Goal: Task Accomplishment & Management: Use online tool/utility

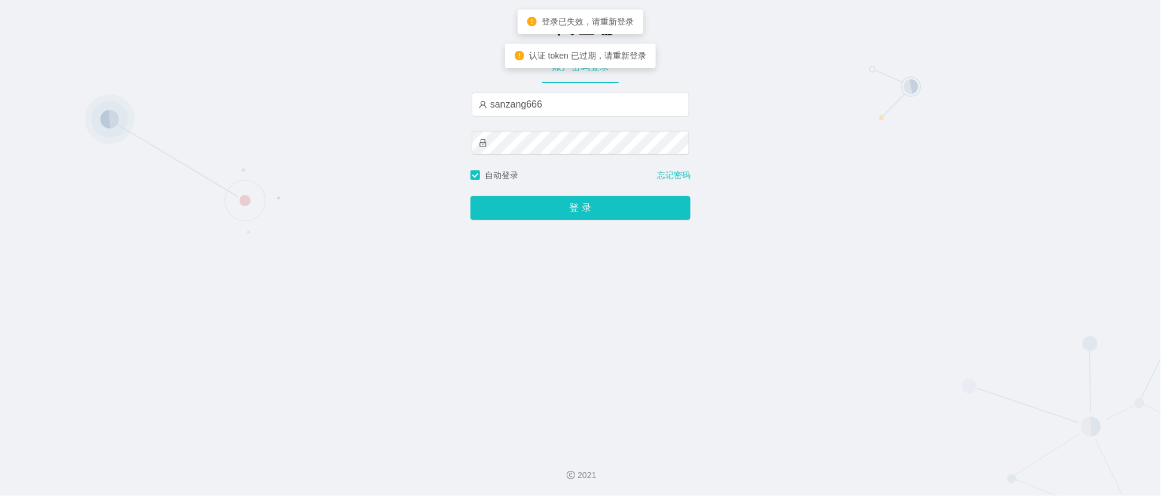
click at [603, 206] on button "登 录" at bounding box center [580, 208] width 220 height 24
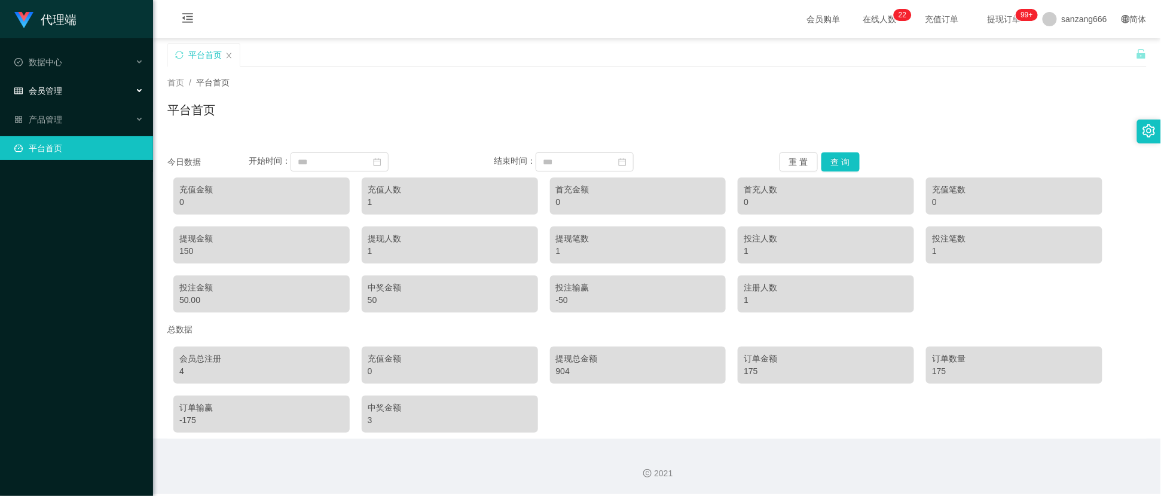
click at [77, 89] on div "会员管理" at bounding box center [76, 91] width 153 height 24
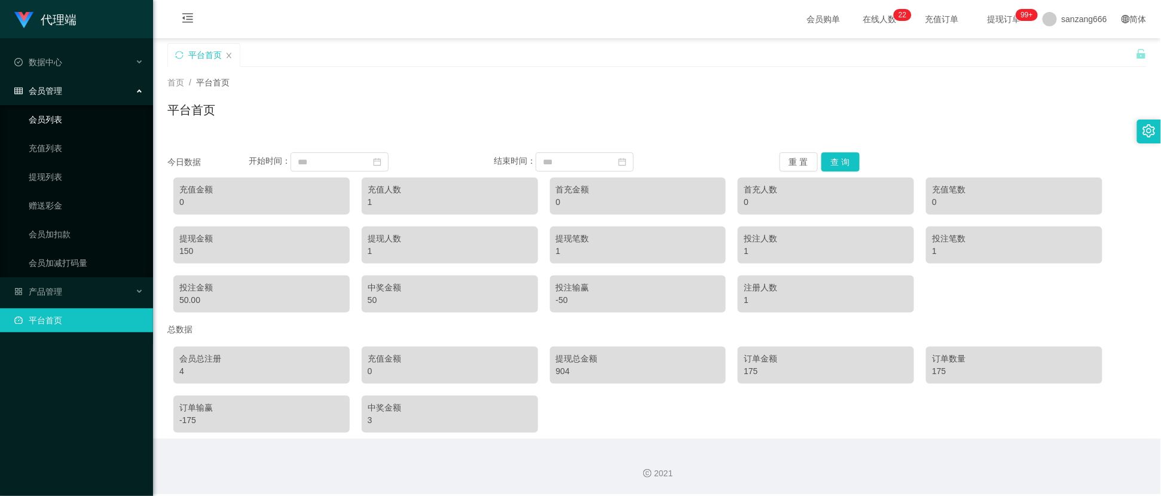
click at [66, 116] on link "会员列表" at bounding box center [86, 120] width 115 height 24
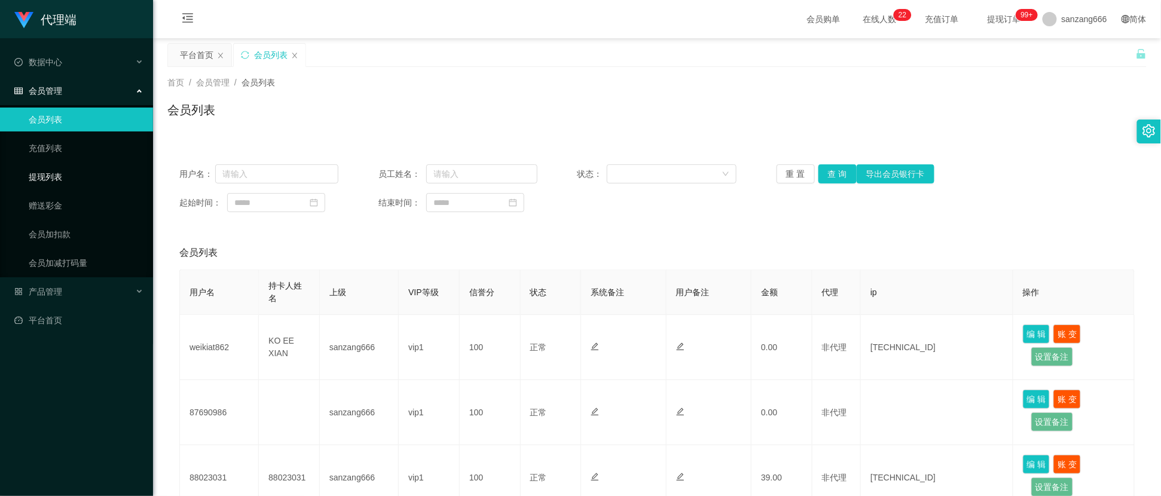
click at [55, 176] on link "提现列表" at bounding box center [86, 177] width 115 height 24
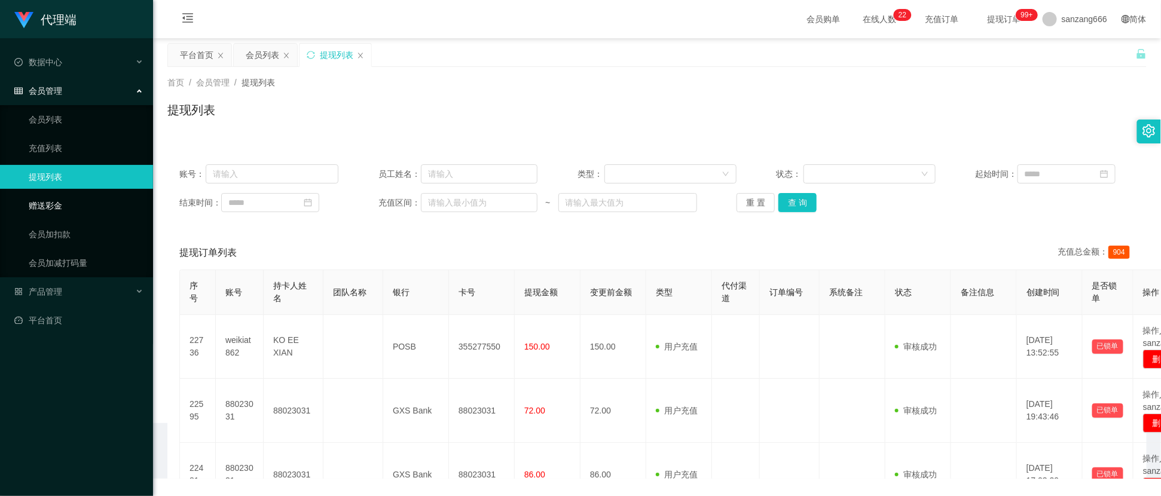
click at [56, 206] on link "赠送彩金" at bounding box center [86, 206] width 115 height 24
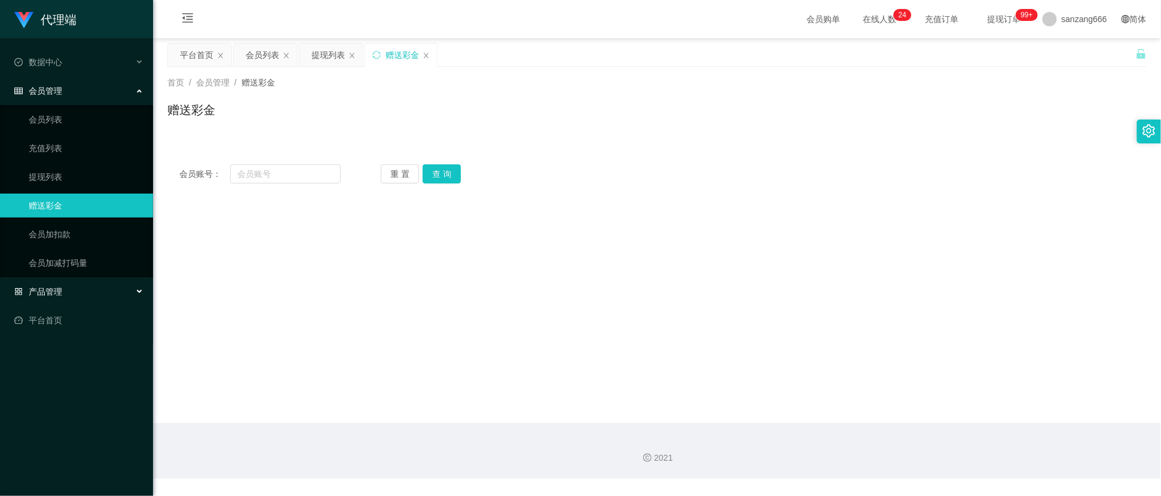
click at [56, 280] on div "产品管理" at bounding box center [76, 292] width 153 height 24
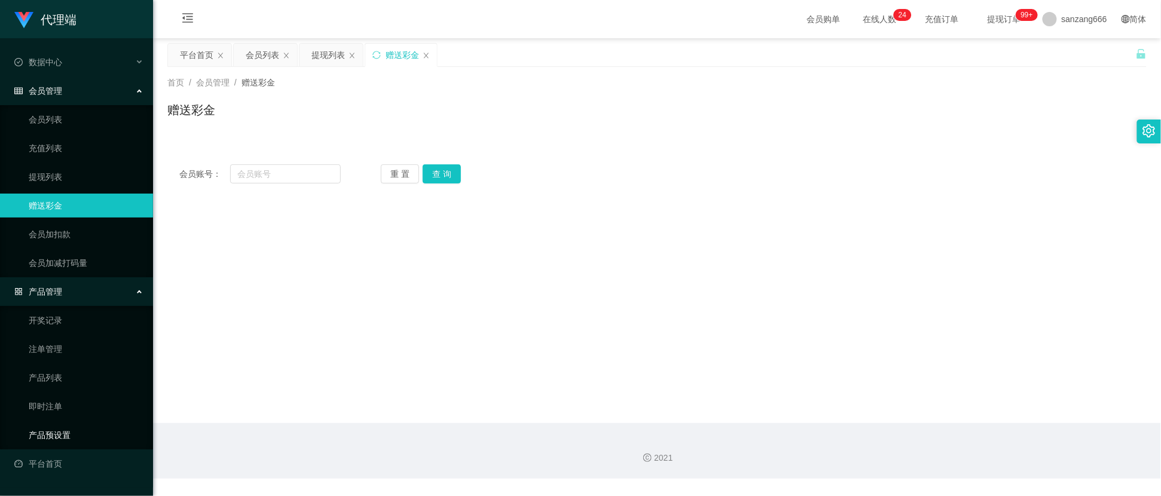
click at [67, 433] on link "产品预设置" at bounding box center [86, 435] width 115 height 24
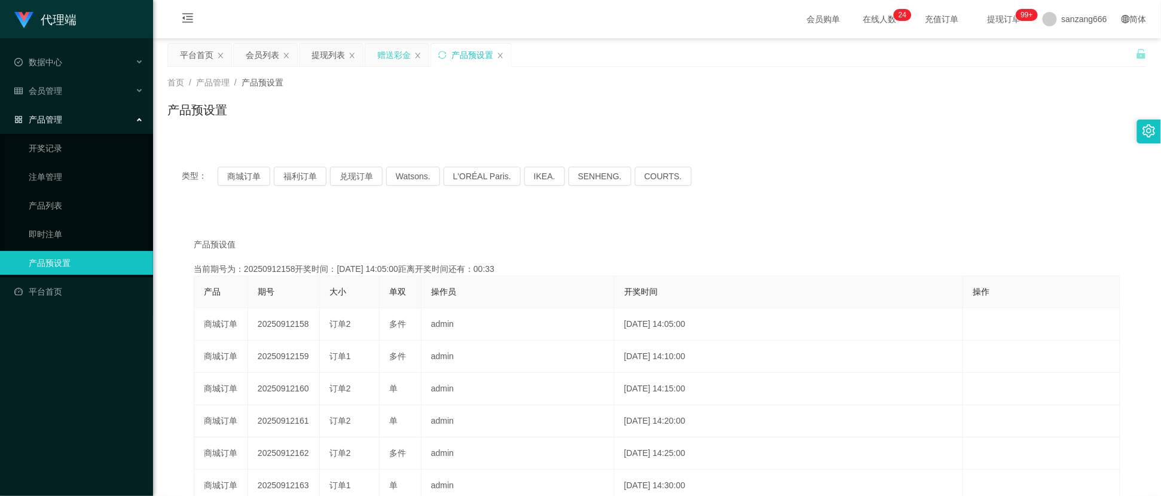
click at [383, 50] on div "赠送彩金" at bounding box center [393, 55] width 33 height 23
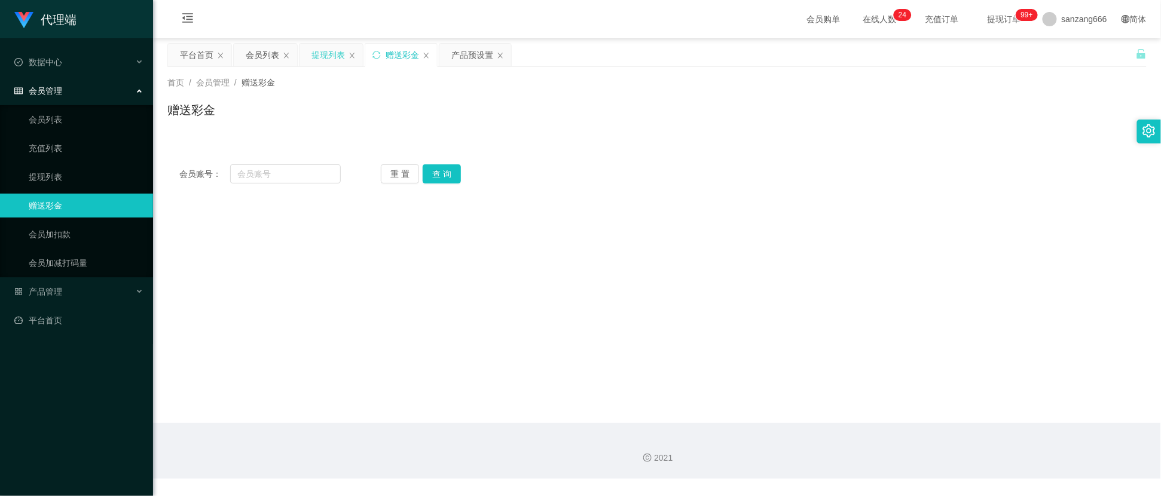
click at [338, 51] on div "提现列表" at bounding box center [327, 55] width 33 height 23
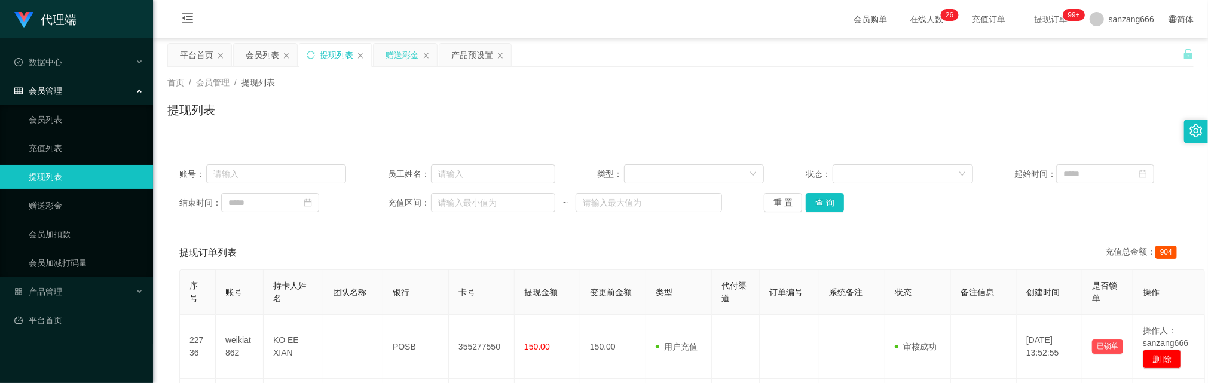
click at [393, 48] on div "赠送彩金" at bounding box center [401, 55] width 33 height 23
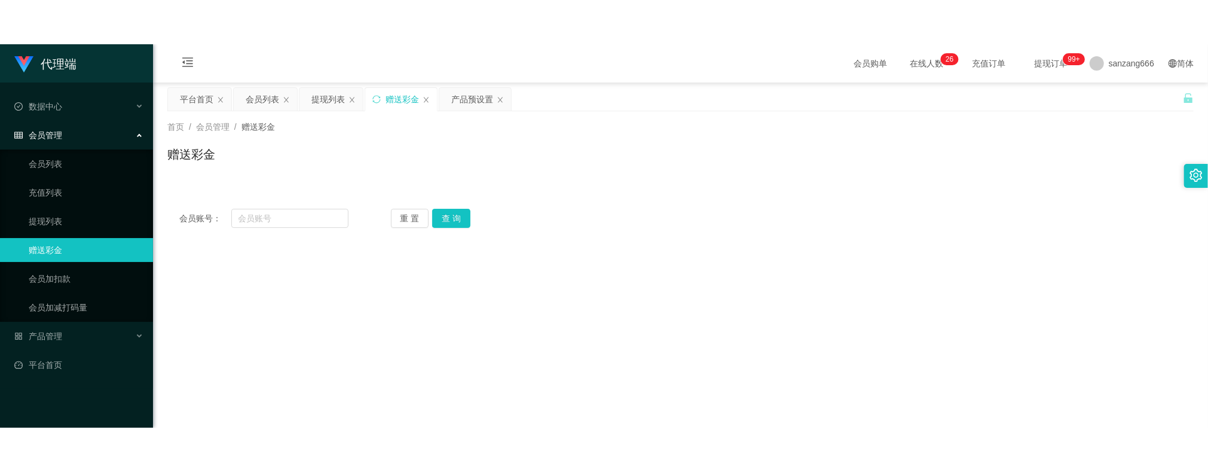
scroll to position [79, 0]
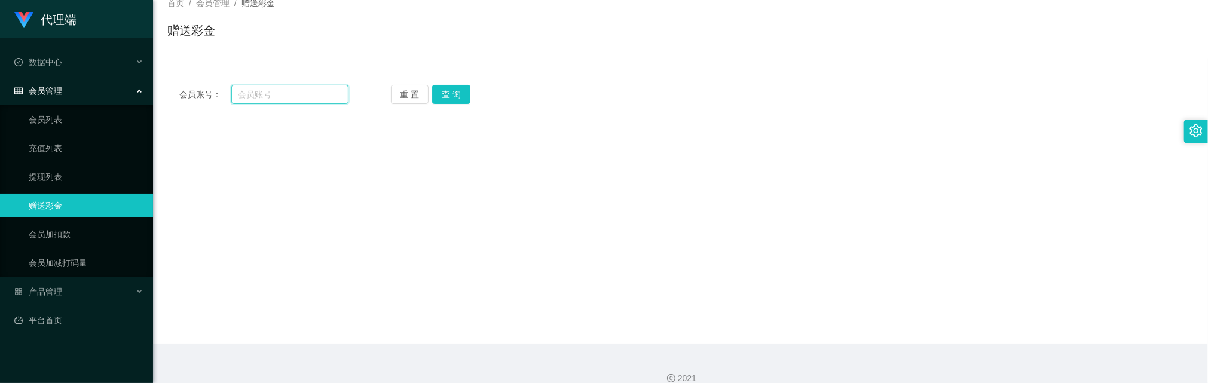
click at [280, 91] on input "text" at bounding box center [289, 94] width 117 height 19
paste input "Thank you for all"
click at [441, 98] on button "查 询" at bounding box center [451, 94] width 38 height 19
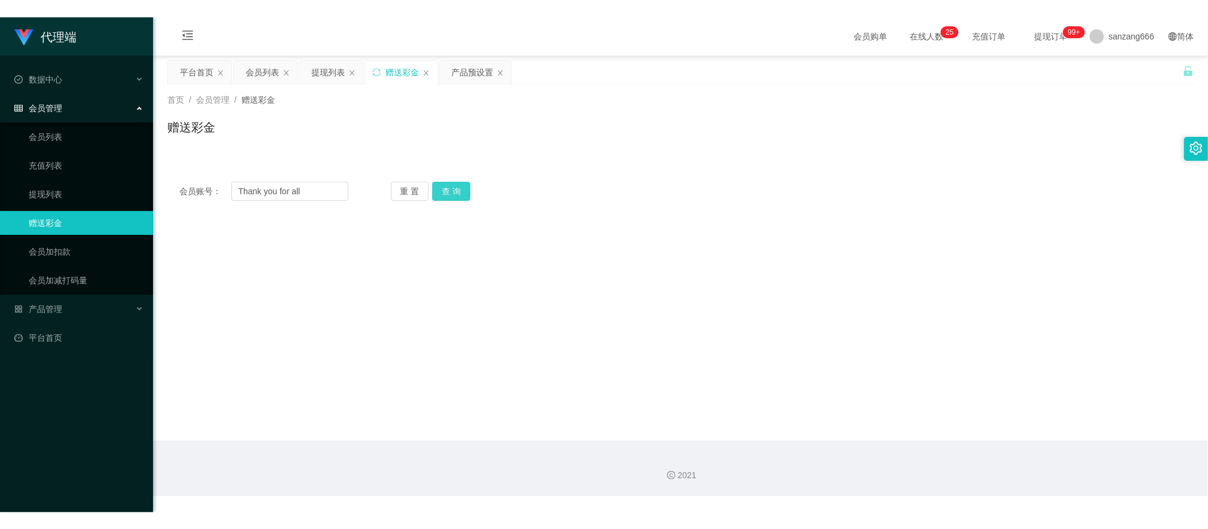
scroll to position [0, 0]
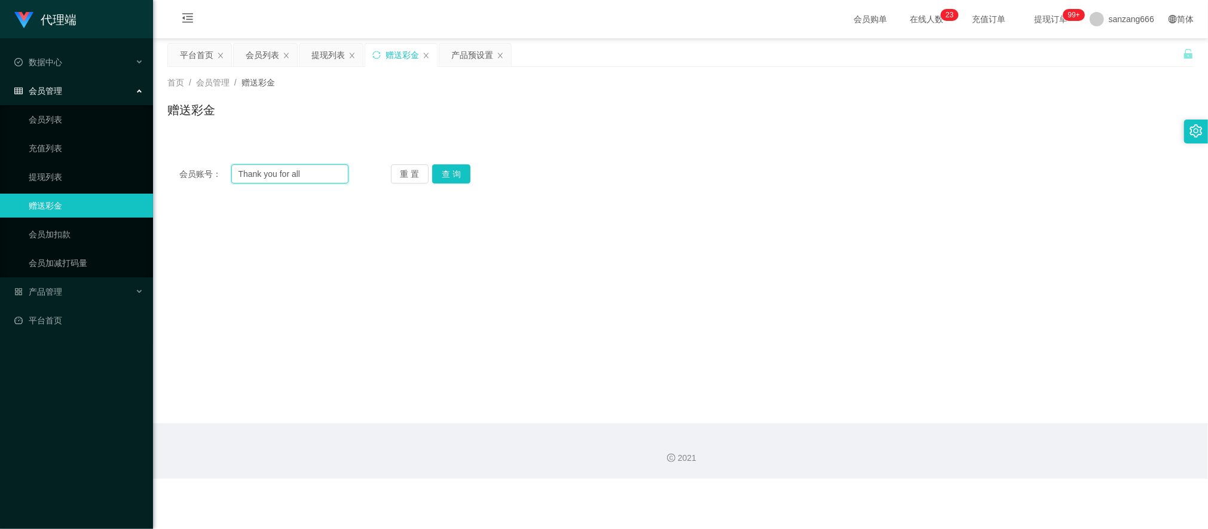
click at [261, 171] on input "Thank you for all" at bounding box center [289, 173] width 117 height 19
click at [261, 170] on input "Thank you for all" at bounding box center [289, 173] width 117 height 19
paste input "sskk1122"
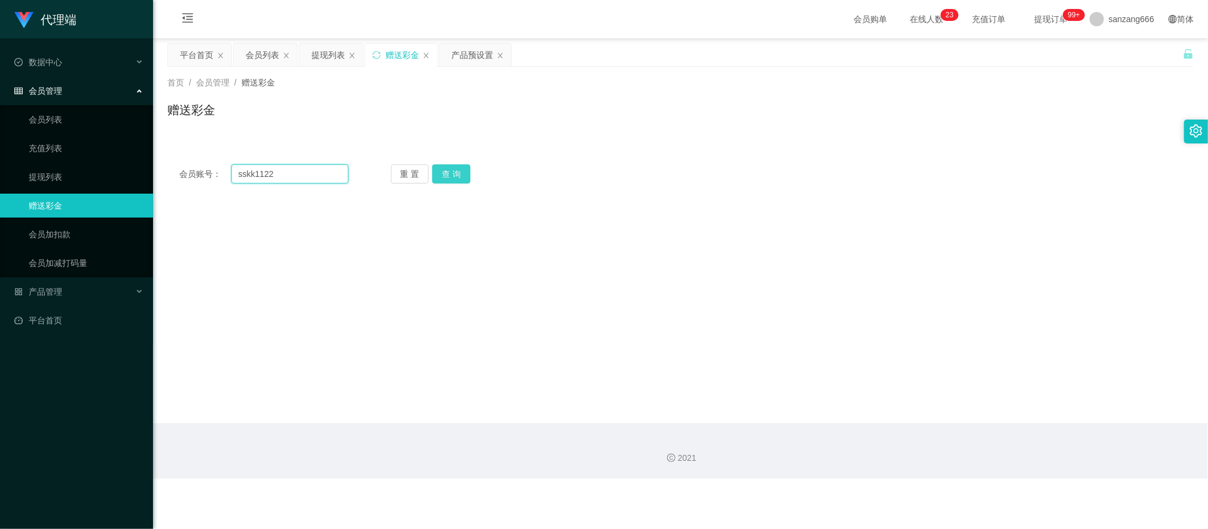
type input "sskk1122"
click at [441, 178] on button "查 询" at bounding box center [451, 173] width 38 height 19
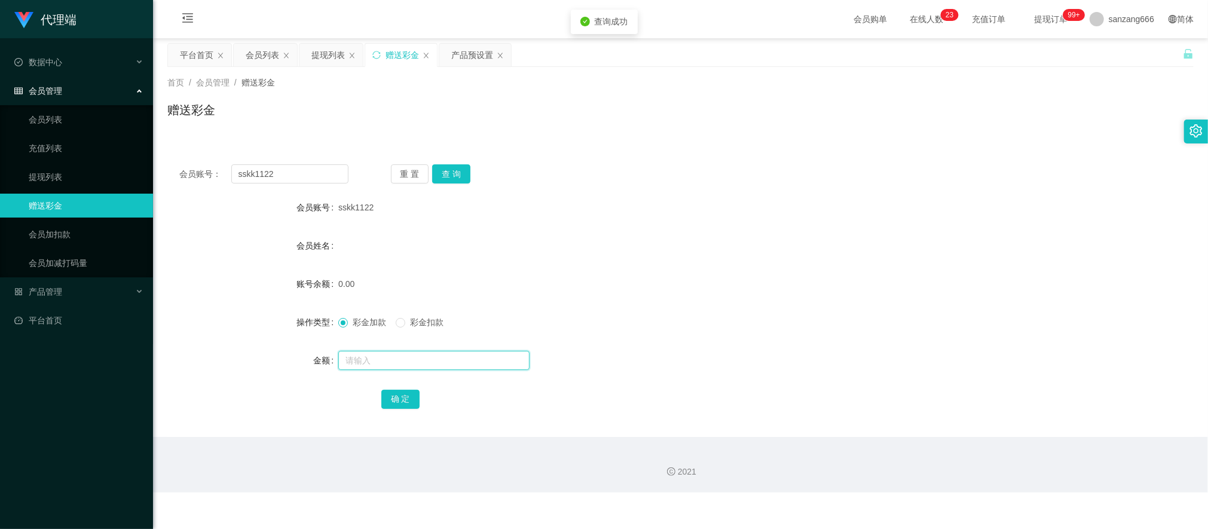
click at [359, 353] on input "text" at bounding box center [433, 360] width 191 height 19
type input "100"
click at [397, 388] on div "确 定" at bounding box center [680, 399] width 599 height 24
click at [399, 397] on button "确 定" at bounding box center [400, 399] width 38 height 19
drag, startPoint x: 1107, startPoint y: 0, endPoint x: 818, endPoint y: 230, distance: 370.1
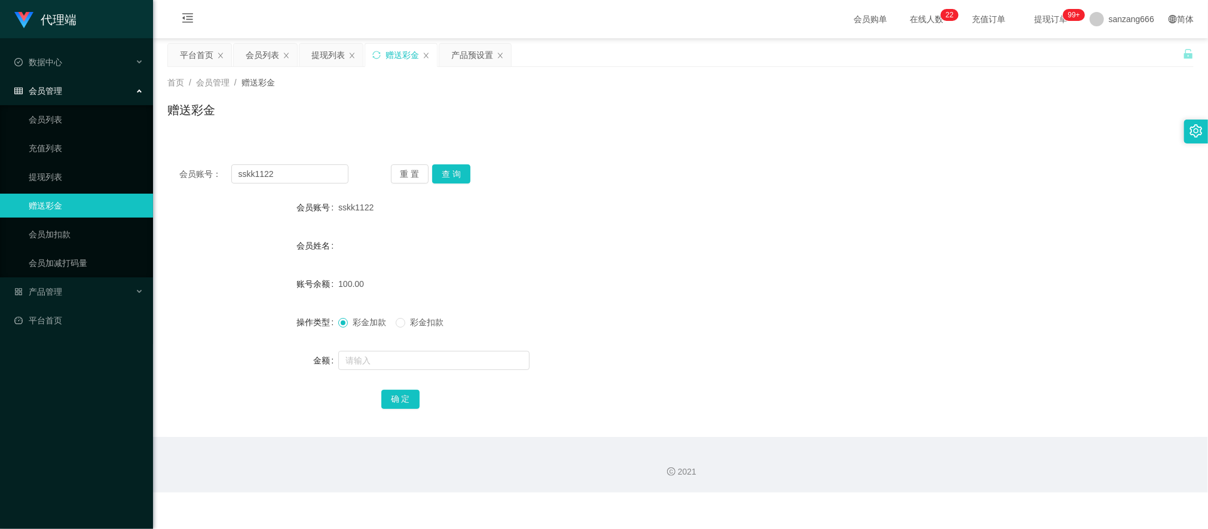
click at [818, 230] on form "会员账号 sskk1122 会员姓名 账号余额 100.00 操作类型 彩金加款 彩金扣款 金额 确 定" at bounding box center [680, 302] width 1026 height 215
click at [898, 99] on div "首页 / 会员管理 / 赠送彩金 / 赠送彩金" at bounding box center [680, 103] width 1026 height 52
click at [1160, 137] on icon "图标: setting" at bounding box center [1195, 130] width 13 height 13
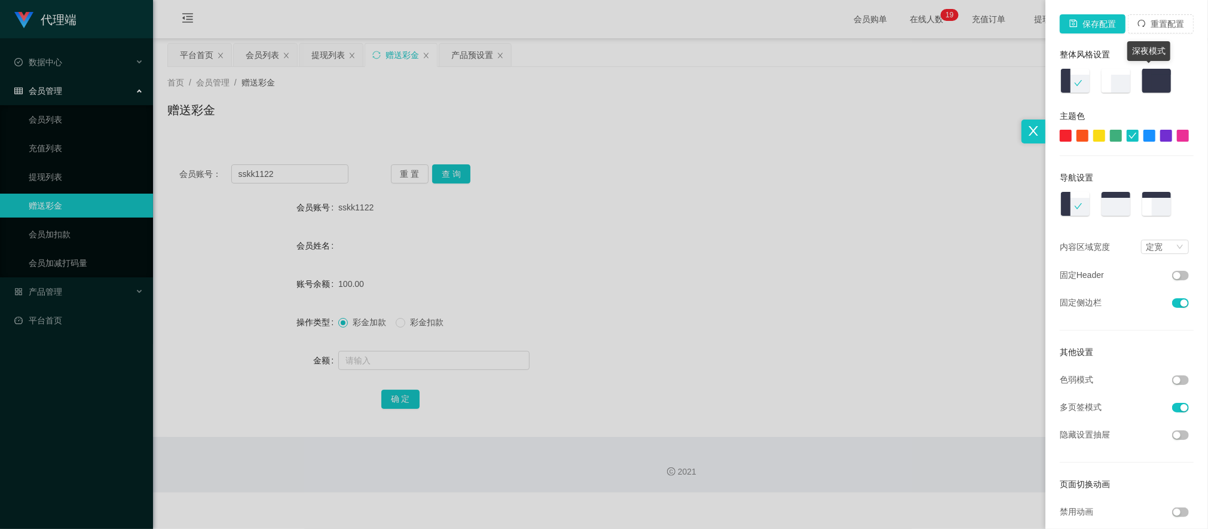
click at [1146, 82] on img at bounding box center [1156, 81] width 31 height 27
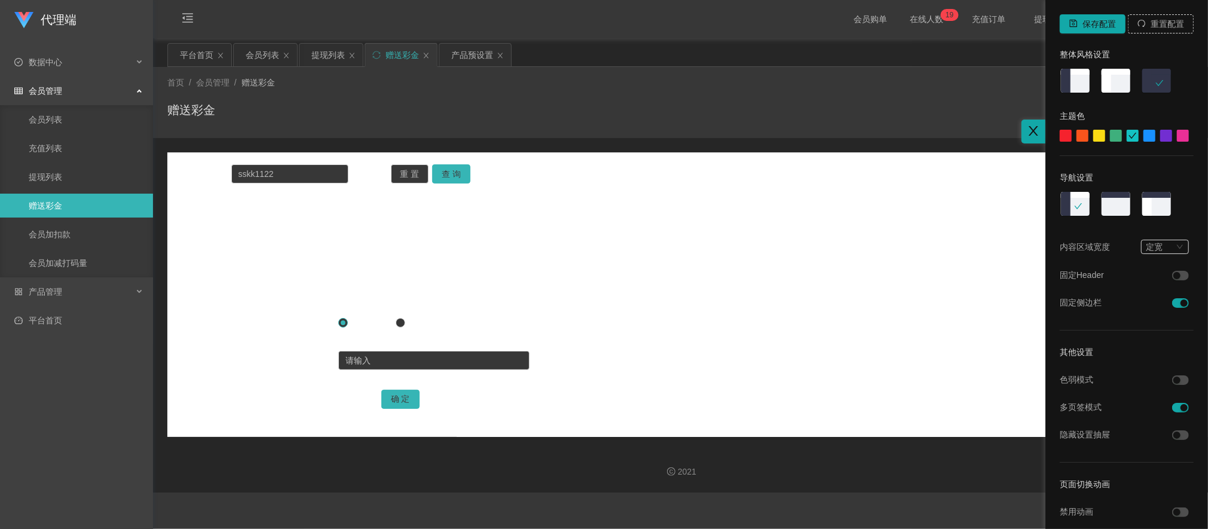
click at [620, 256] on div at bounding box center [604, 264] width 1208 height 529
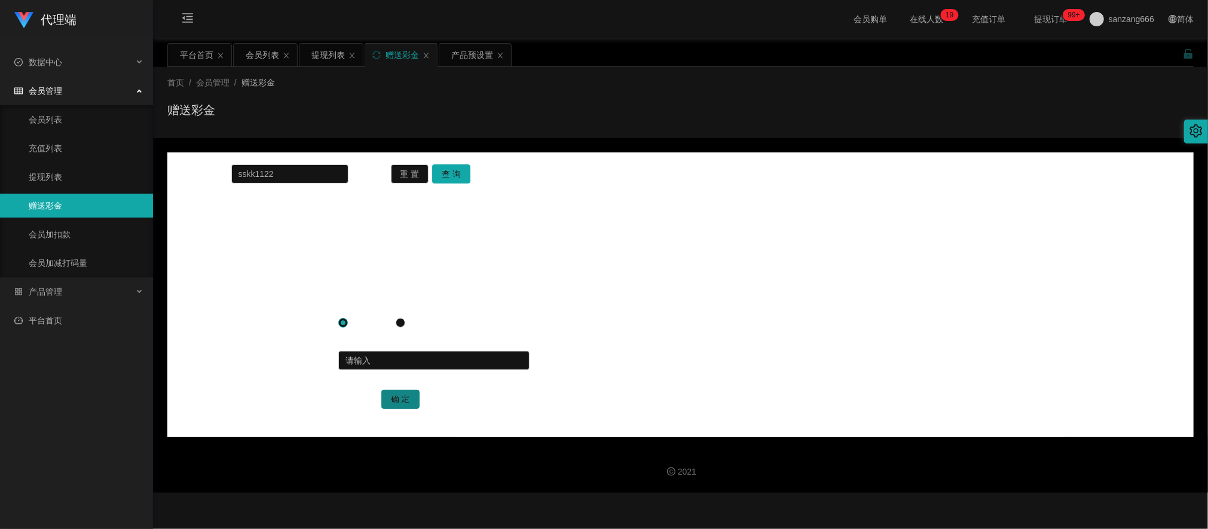
click at [388, 400] on button "确 定" at bounding box center [400, 399] width 38 height 19
click at [49, 176] on link "提现列表" at bounding box center [86, 177] width 115 height 24
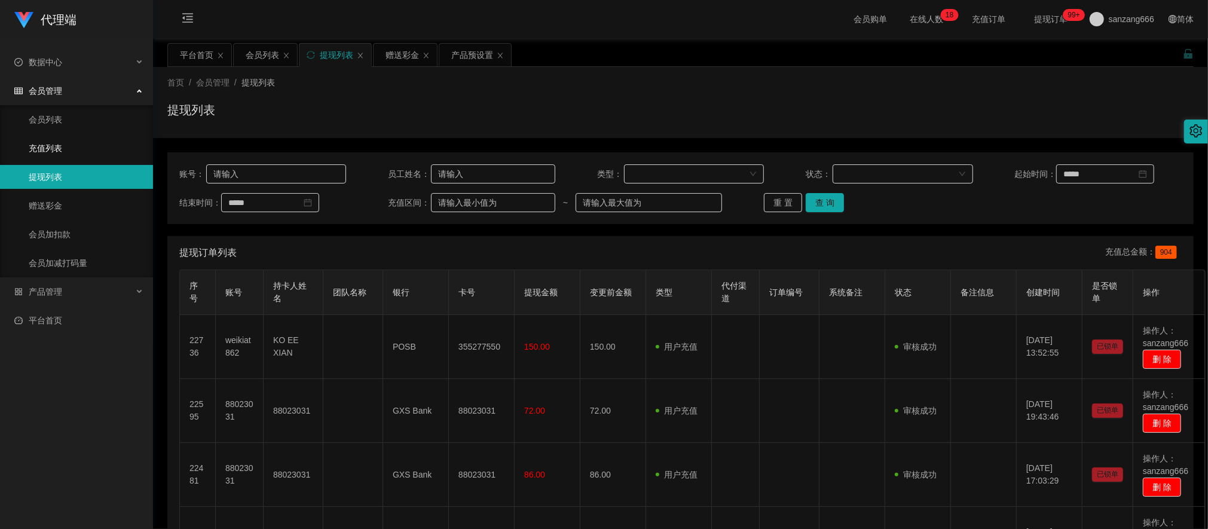
click at [63, 136] on link "充值列表" at bounding box center [86, 148] width 115 height 24
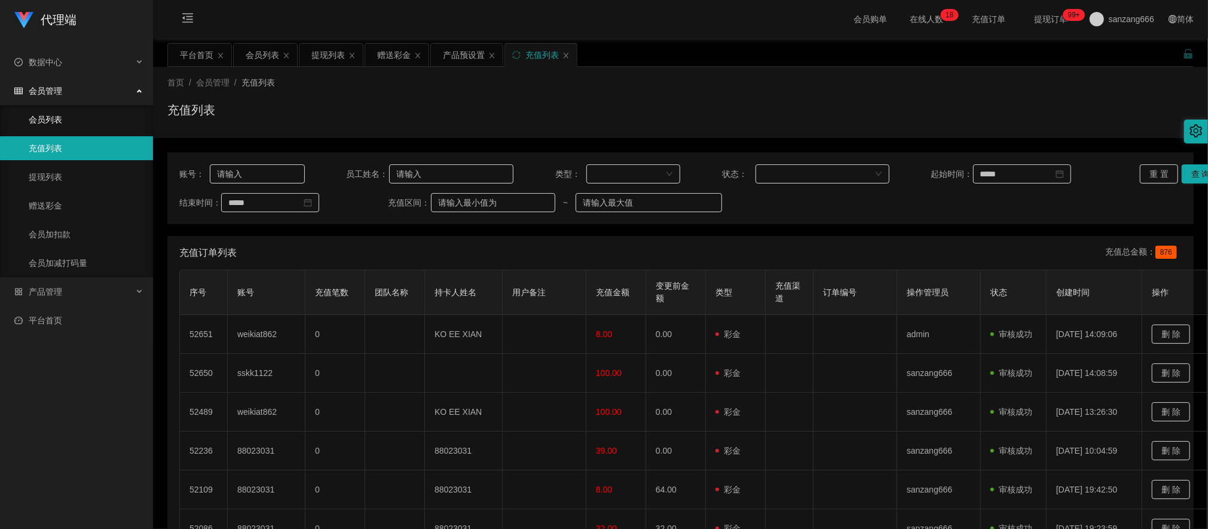
click at [63, 118] on link "会员列表" at bounding box center [86, 120] width 115 height 24
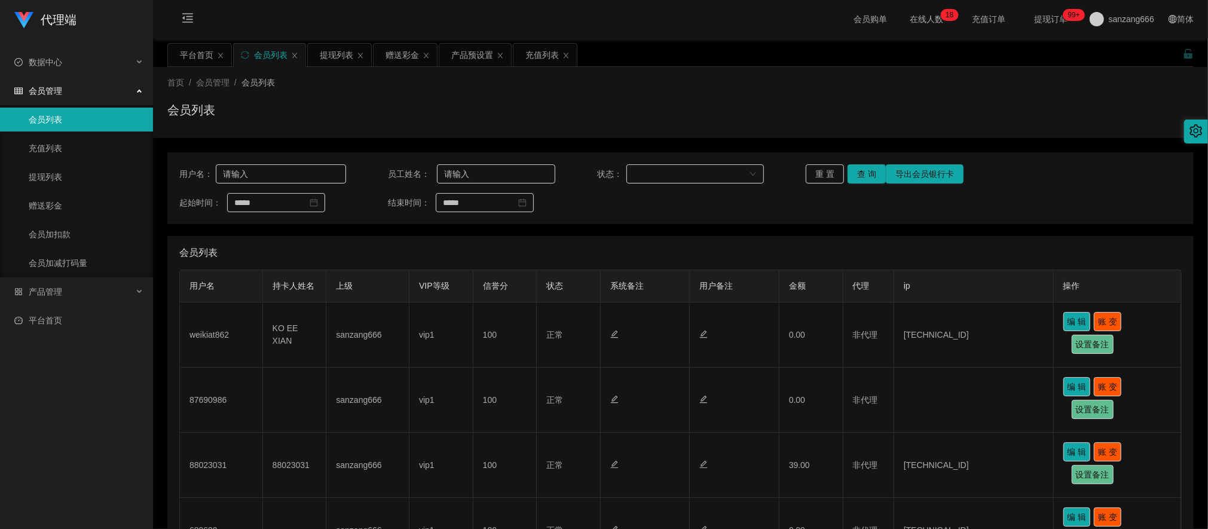
click at [1160, 131] on icon "图标: setting" at bounding box center [1195, 130] width 13 height 13
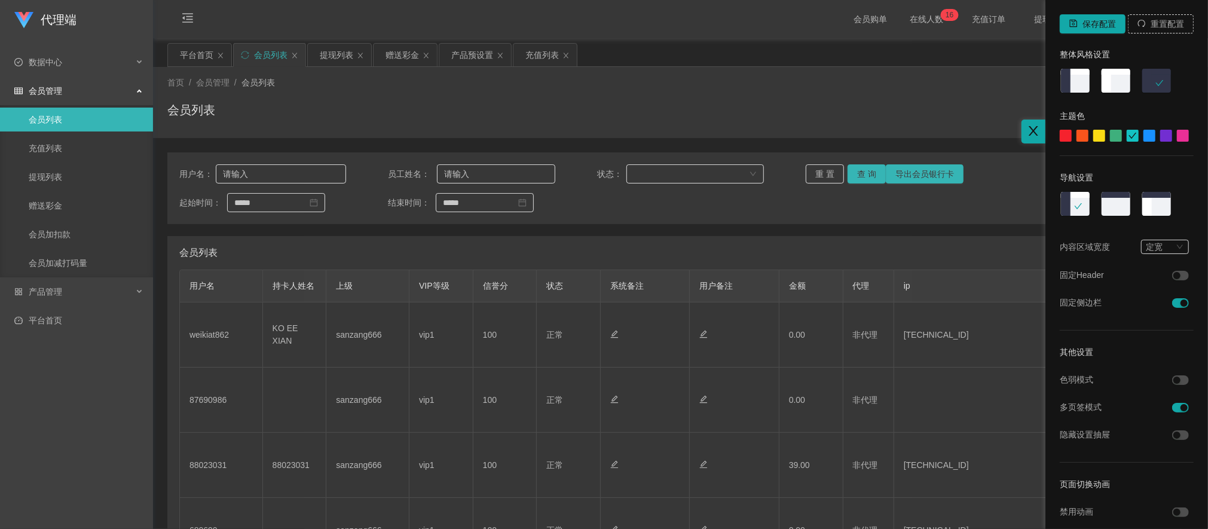
click at [1146, 85] on div at bounding box center [1156, 81] width 31 height 27
click at [326, 56] on div at bounding box center [604, 264] width 1208 height 529
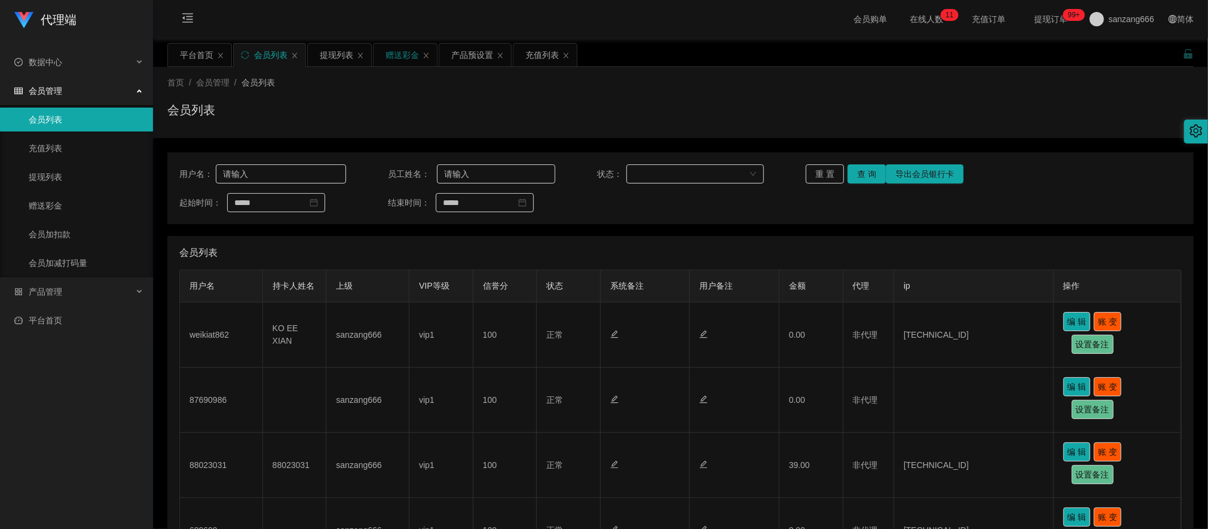
click at [400, 56] on div "赠送彩金" at bounding box center [401, 55] width 33 height 23
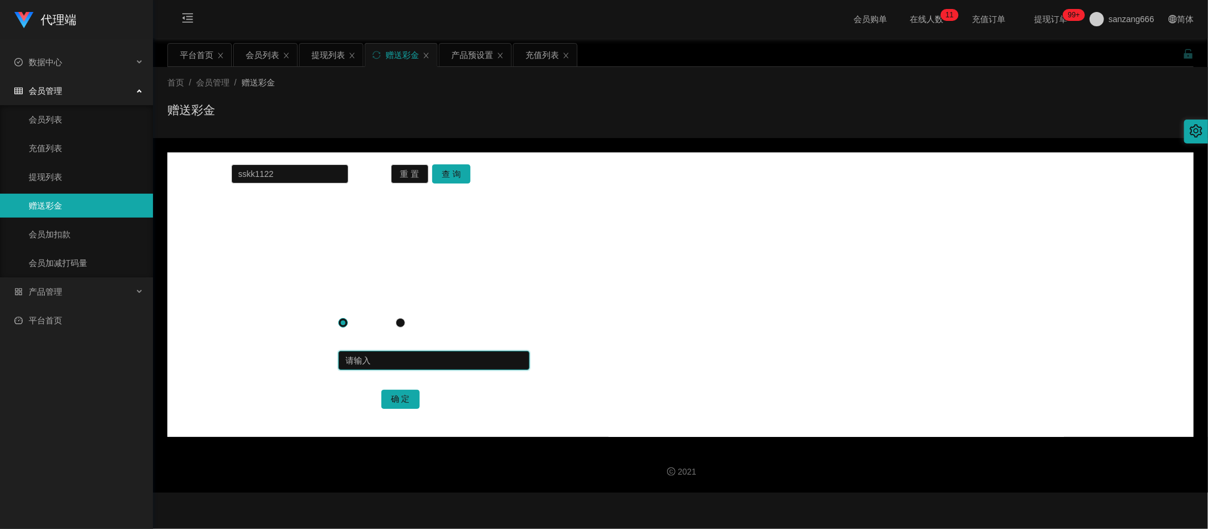
click at [354, 356] on input "text" at bounding box center [433, 360] width 191 height 19
paste input "亲~ 温馨提示，您的 新人体验期即将结束 ⏳ 关注任务的奖励很快将调整为 最低标准 SGD1 为保障您的权益，建议尽快 升级为正式学员 😊 正式学员不仅可享 …"
type input "亲~ 温馨提示，您的 新人体验期即将结束 ⏳ 关注任务的奖励很快将调整为 最低标准 SGD1 为保障您的权益，建议尽快 升级为正式学员 😊 正式学员不仅可享 …"
click at [1160, 127] on icon "图标: setting" at bounding box center [1195, 130] width 13 height 13
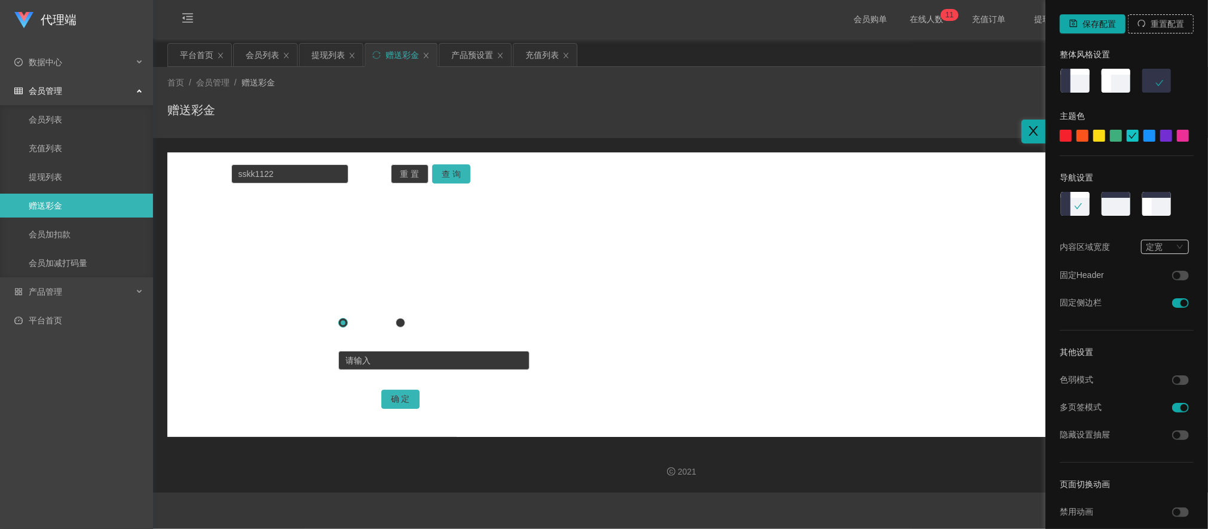
click at [1112, 86] on img at bounding box center [1115, 81] width 31 height 27
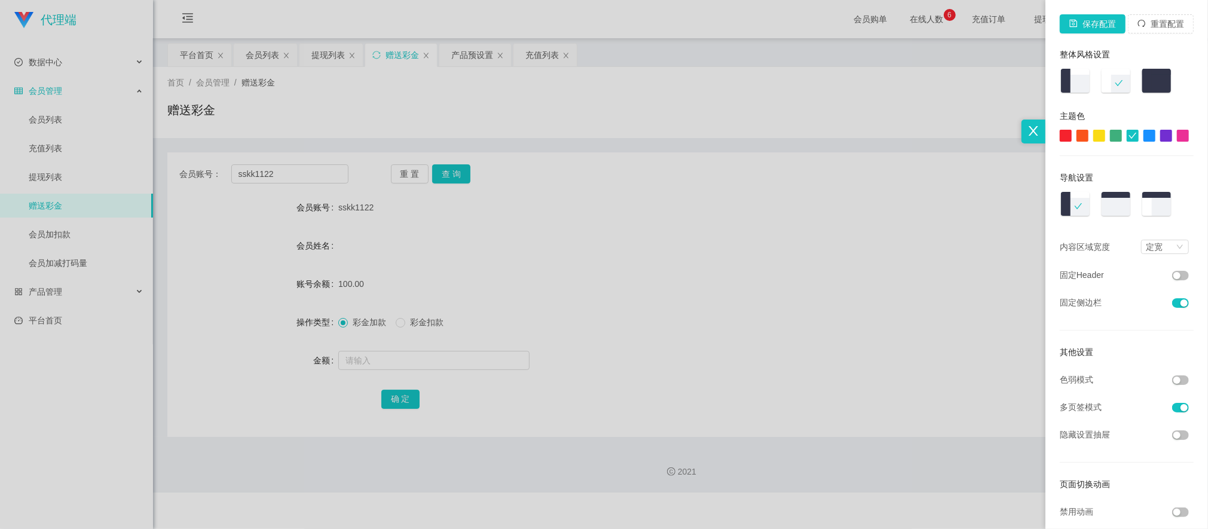
click at [596, 204] on div at bounding box center [604, 264] width 1208 height 529
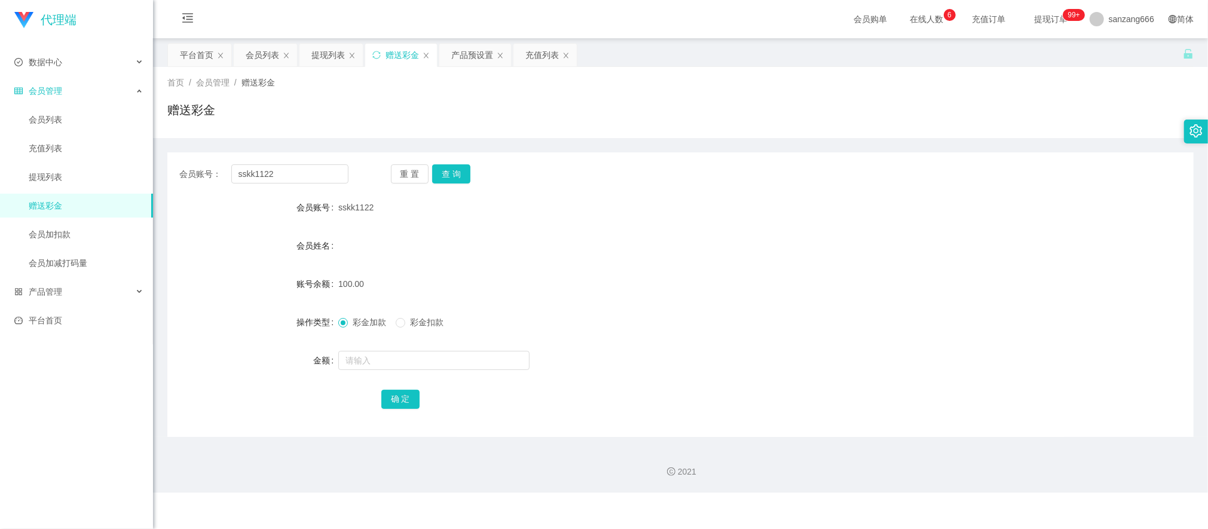
click at [1160, 131] on icon "图标: setting" at bounding box center [1196, 130] width 13 height 13
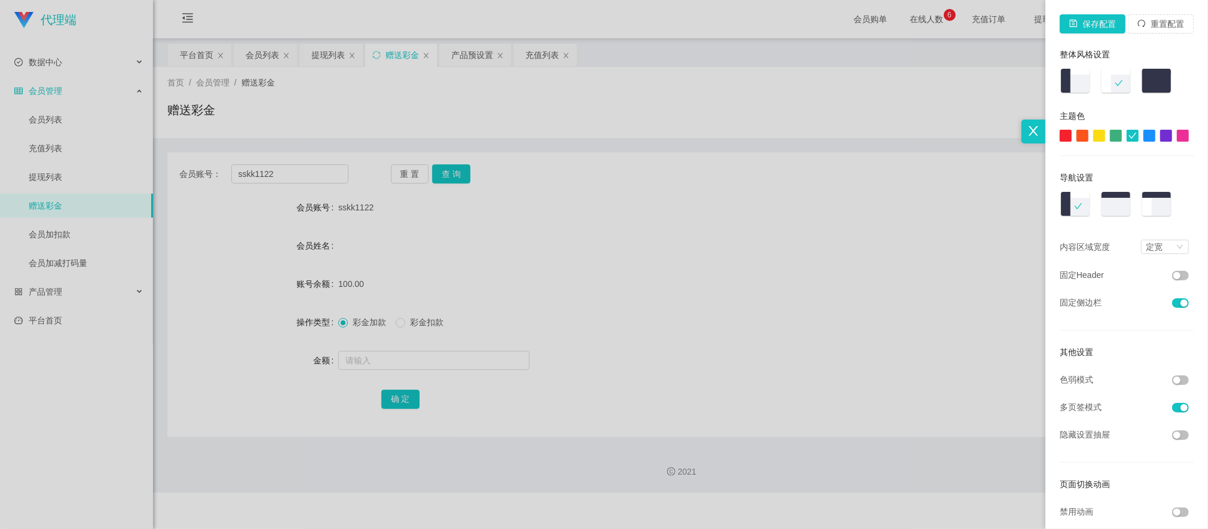
scroll to position [82, 0]
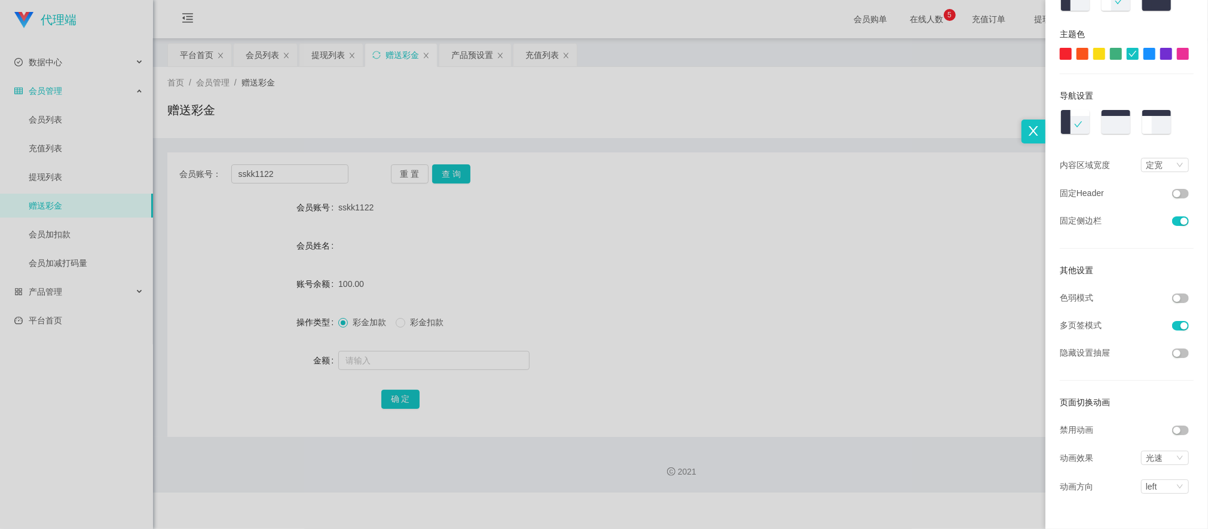
click at [1160, 297] on button "button" at bounding box center [1180, 298] width 17 height 10
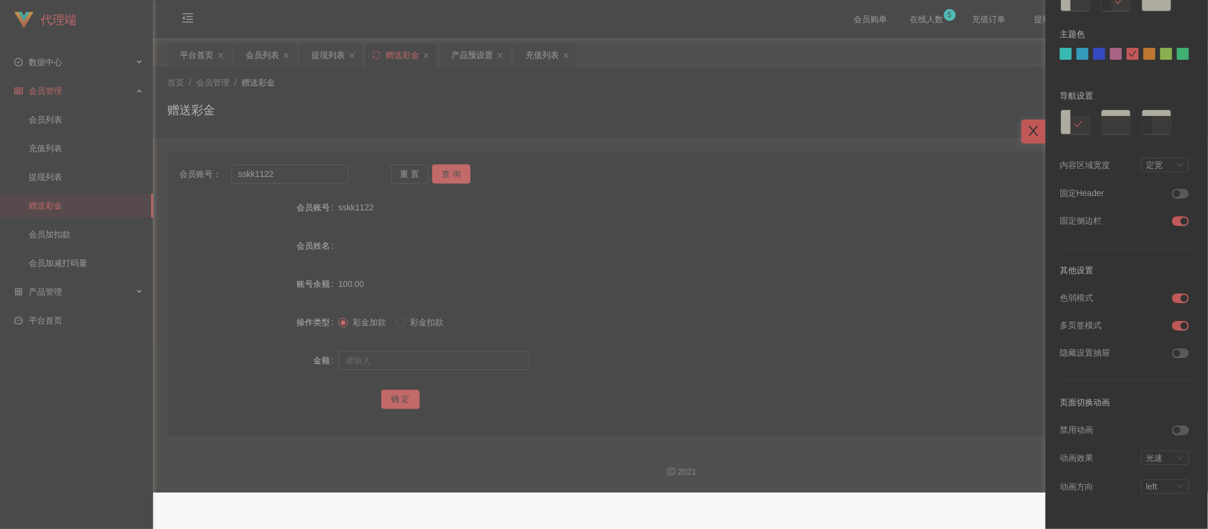
click at [1160, 295] on button "button" at bounding box center [1180, 298] width 17 height 10
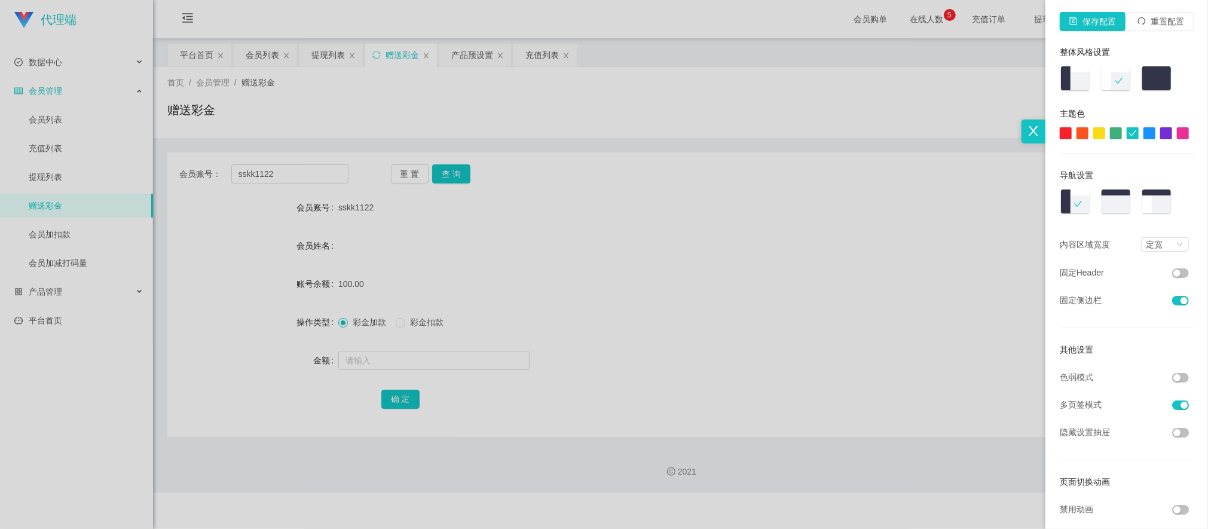
scroll to position [0, 0]
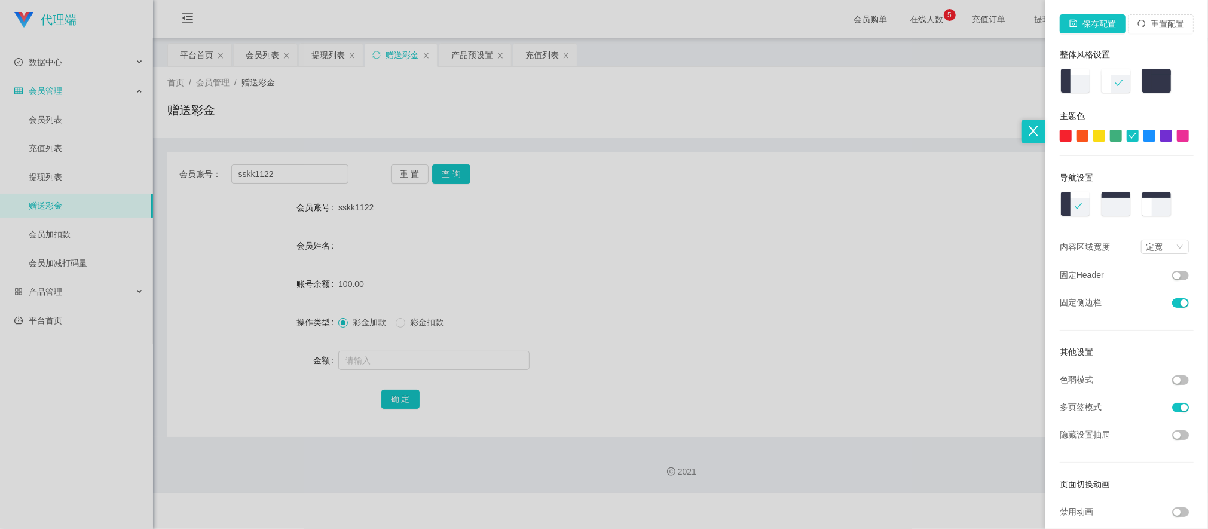
click at [874, 90] on div at bounding box center [604, 264] width 1208 height 529
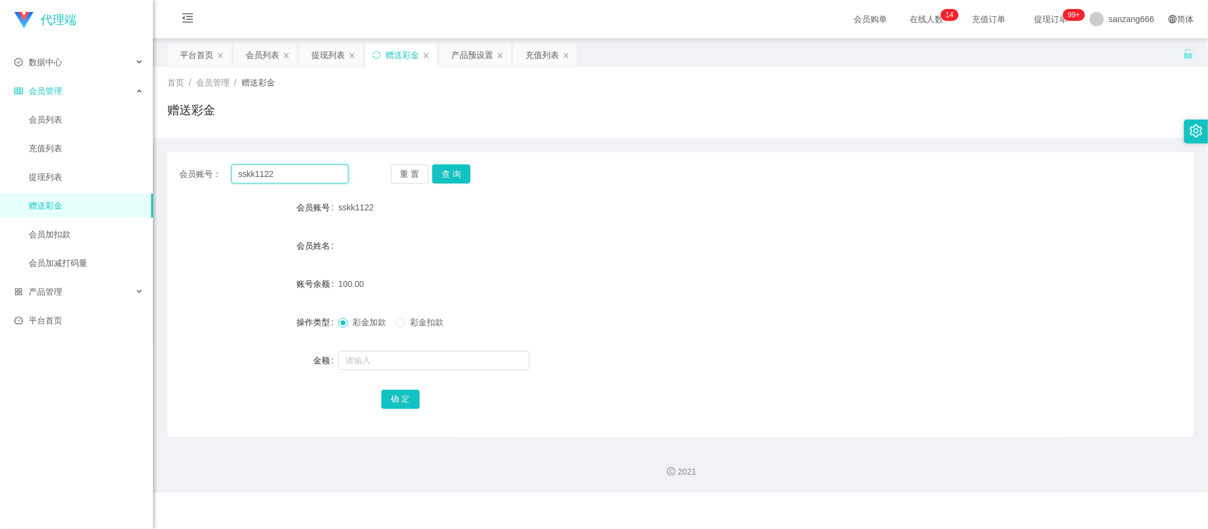
click at [274, 178] on input "sskk1122" at bounding box center [289, 173] width 117 height 19
paste input "weikiat86"
type input "weikiat862"
click at [452, 178] on button "查 询" at bounding box center [451, 173] width 38 height 19
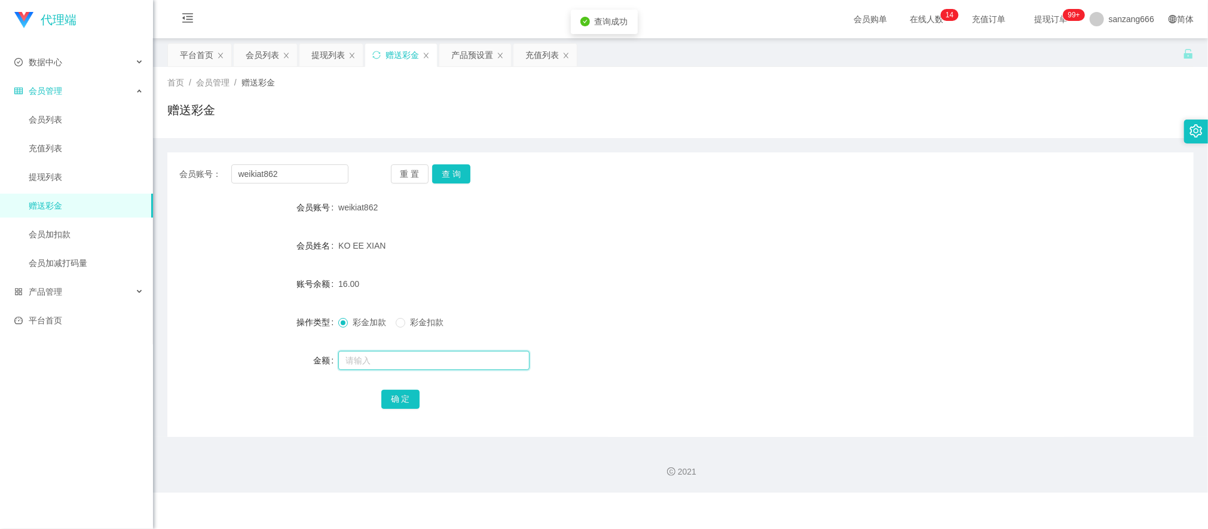
click at [381, 365] on input "text" at bounding box center [433, 360] width 191 height 19
type input "8"
click at [396, 391] on button "确 定" at bounding box center [400, 399] width 38 height 19
